Goal: Check status: Check status

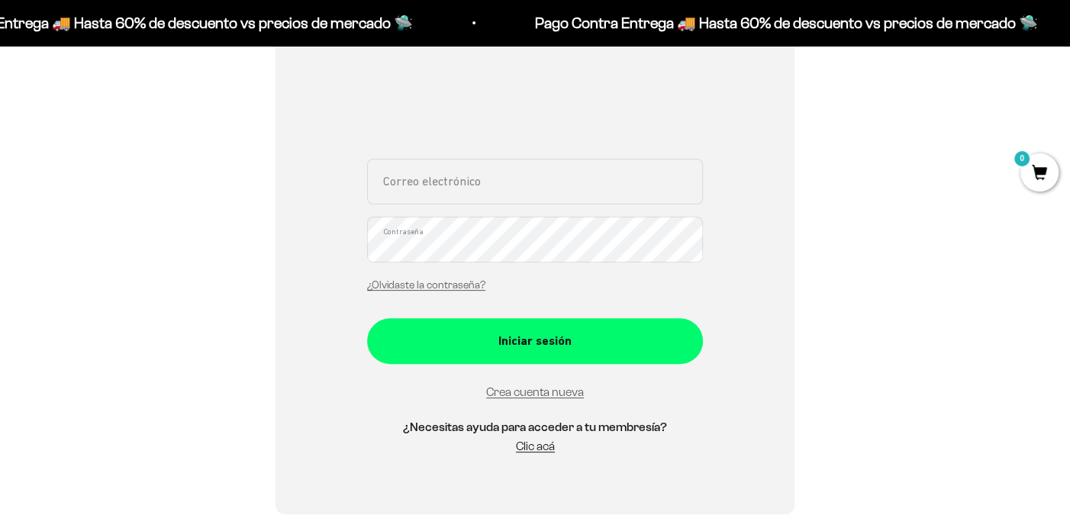
scroll to position [458, 0]
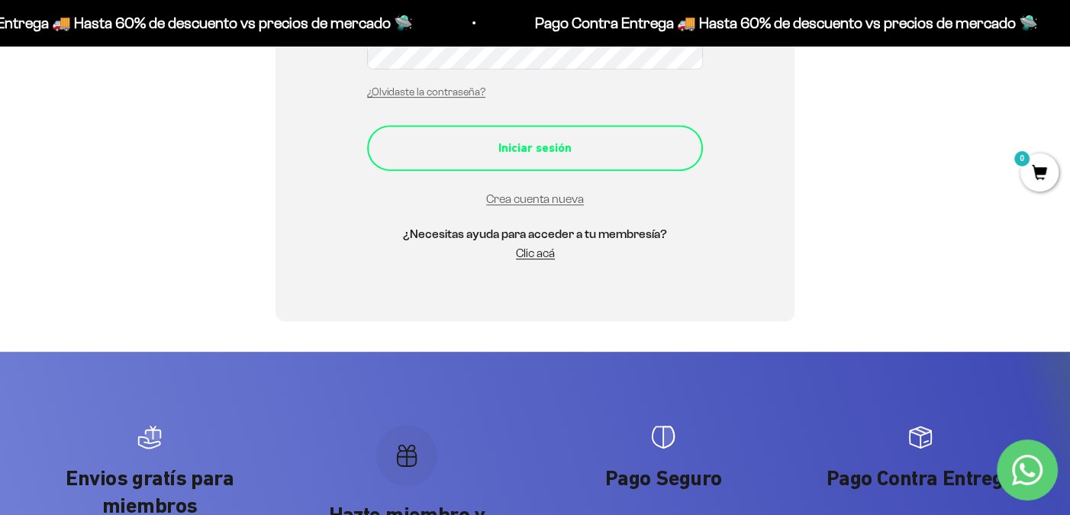
type input "[EMAIL_ADDRESS][DOMAIN_NAME]"
click at [523, 156] on div "Iniciar sesión" at bounding box center [535, 148] width 275 height 20
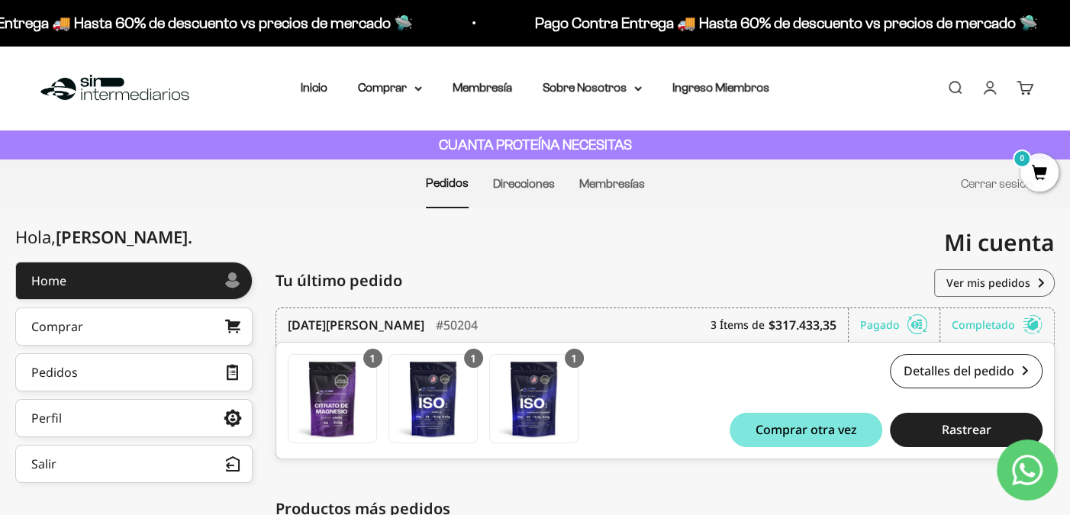
scroll to position [153, 0]
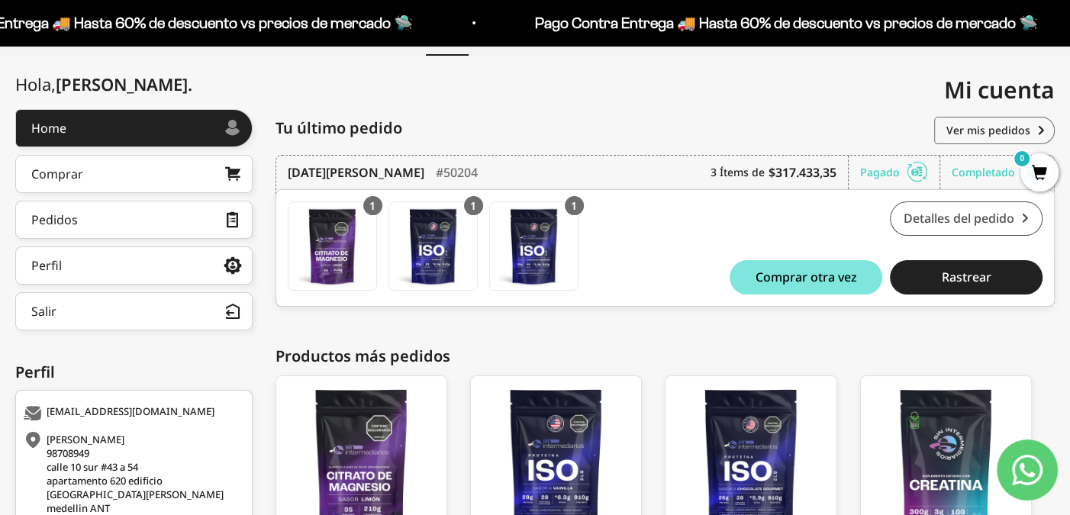
click at [998, 226] on link "Detalles del pedido" at bounding box center [966, 218] width 153 height 34
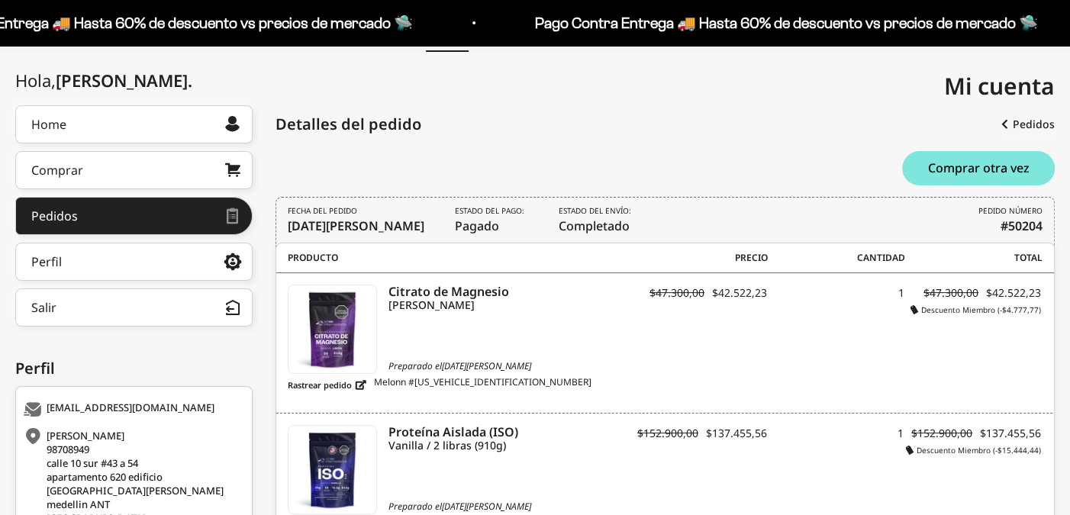
scroll to position [153, 0]
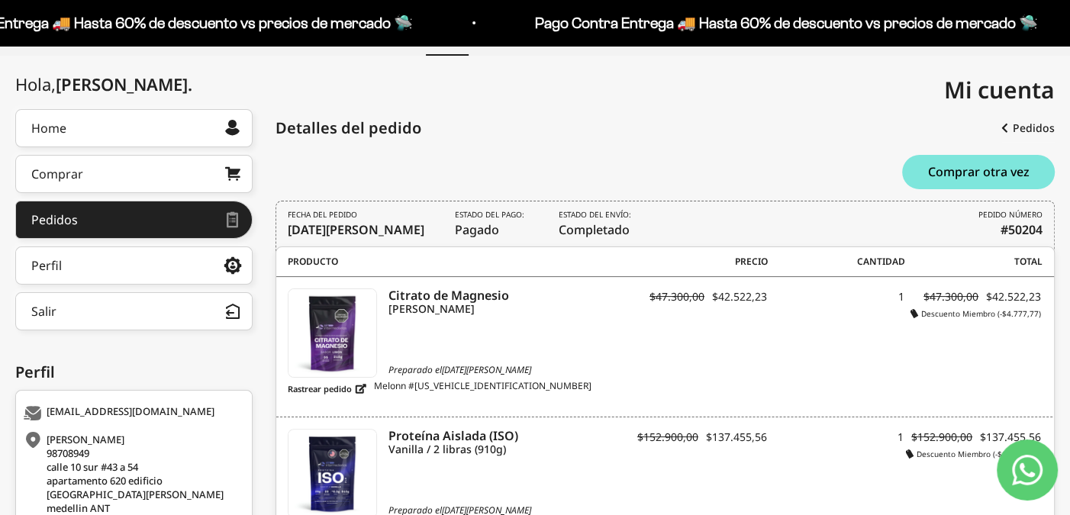
click at [575, 231] on span "Estado del envío: Completado" at bounding box center [597, 224] width 76 height 30
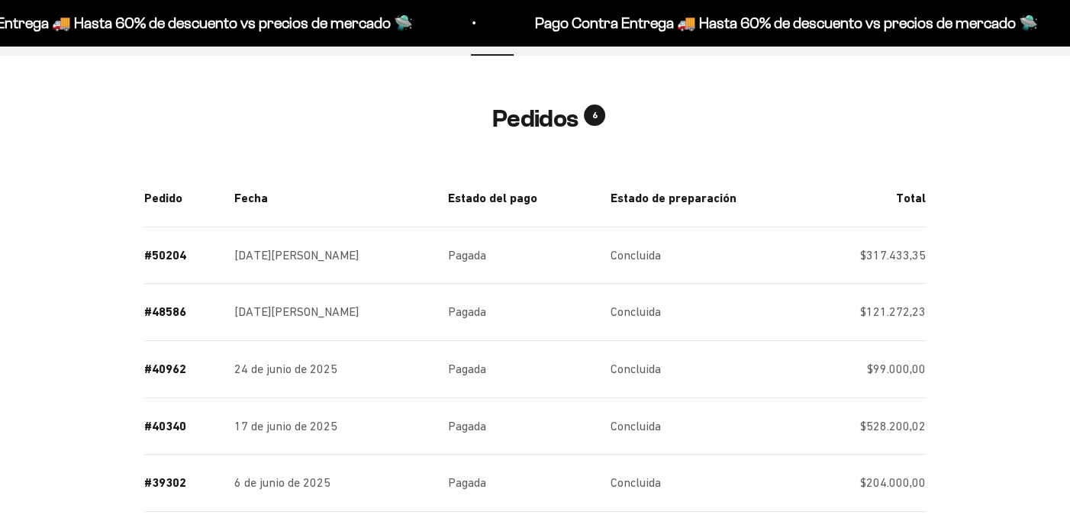
scroll to position [153, 0]
